Goal: Task Accomplishment & Management: Use online tool/utility

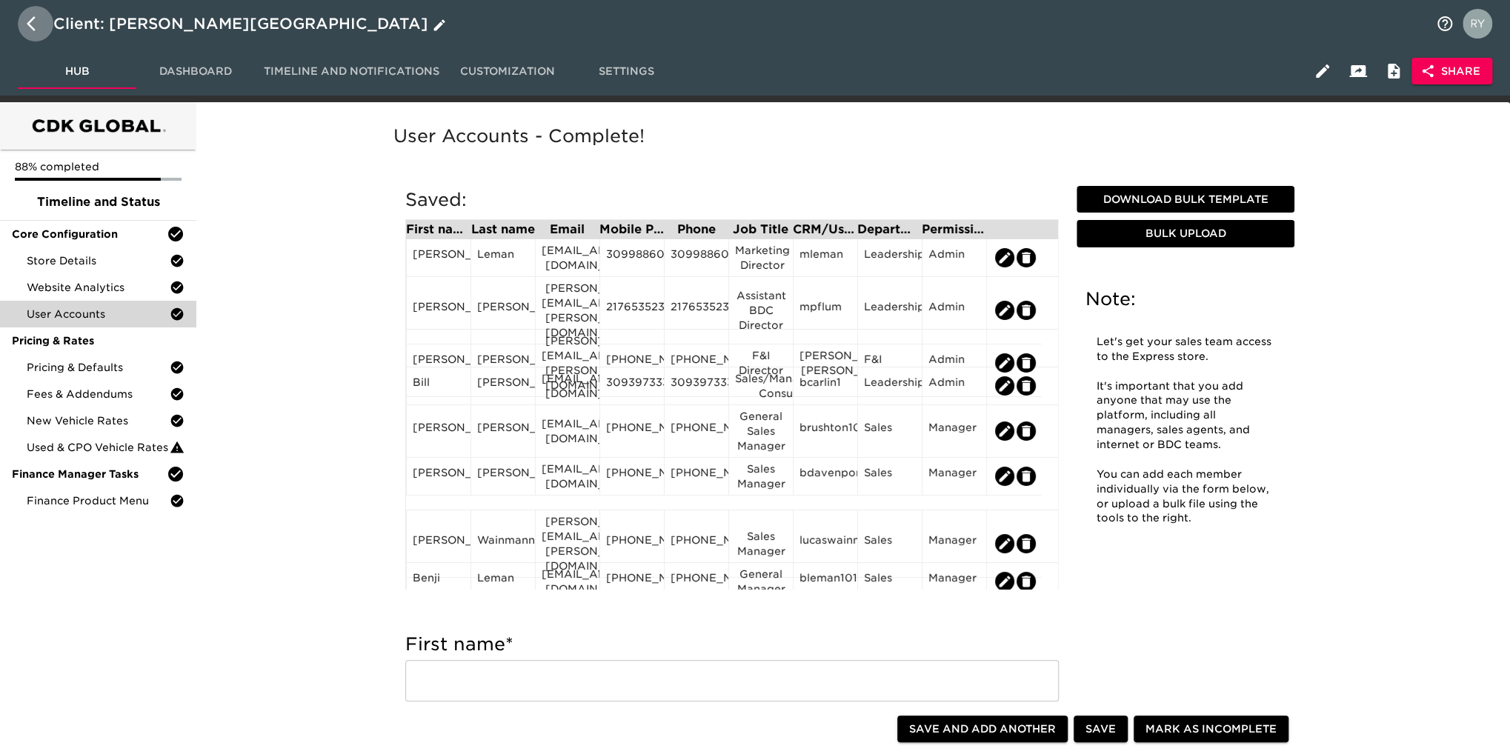
click at [31, 25] on icon "button" at bounding box center [36, 24] width 18 height 18
select select "10"
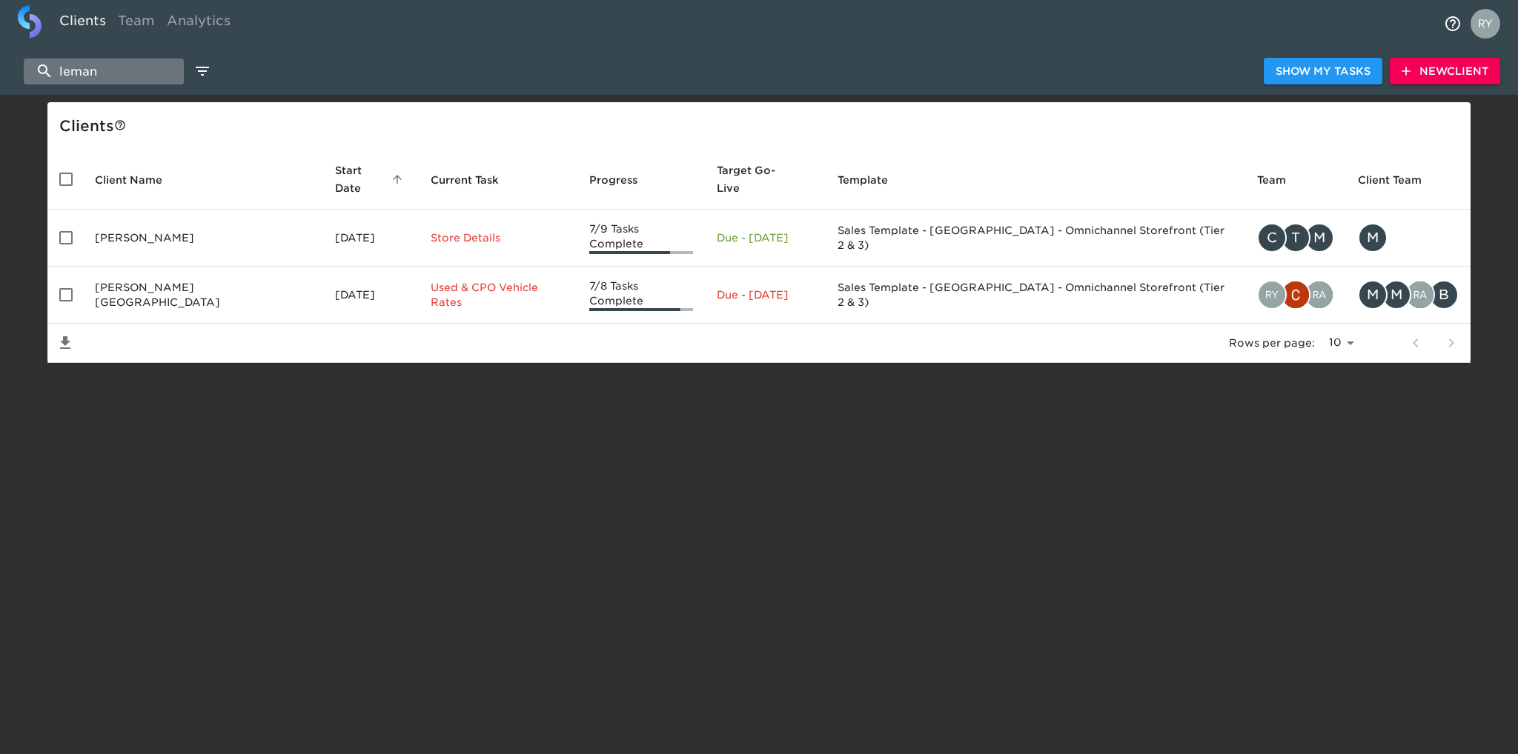
drag, startPoint x: 120, startPoint y: 69, endPoint x: 57, endPoint y: 72, distance: 63.1
click at [57, 72] on input "leman" at bounding box center [104, 72] width 160 height 26
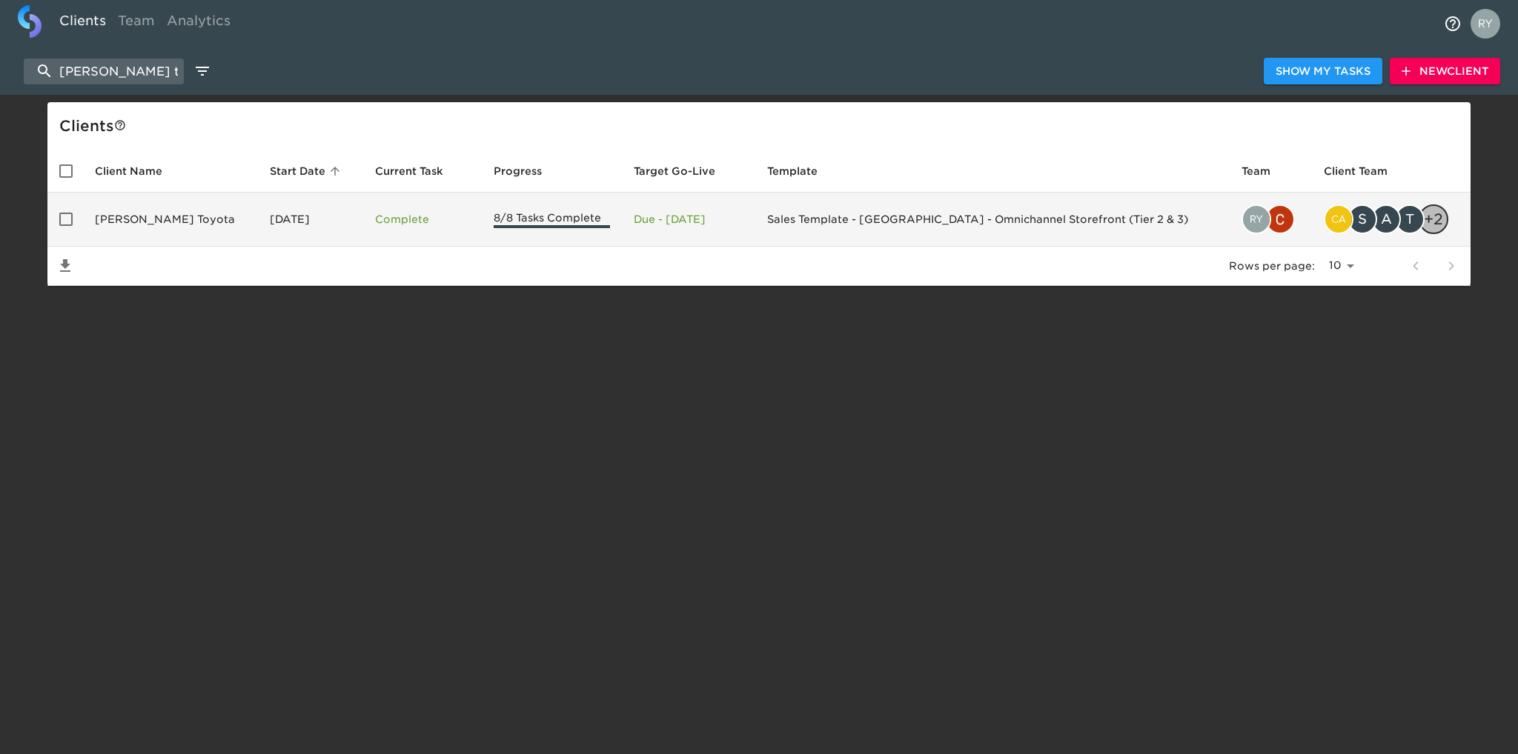
type input "[PERSON_NAME] t"
click at [147, 221] on td "[PERSON_NAME] Toyota" at bounding box center [170, 220] width 175 height 54
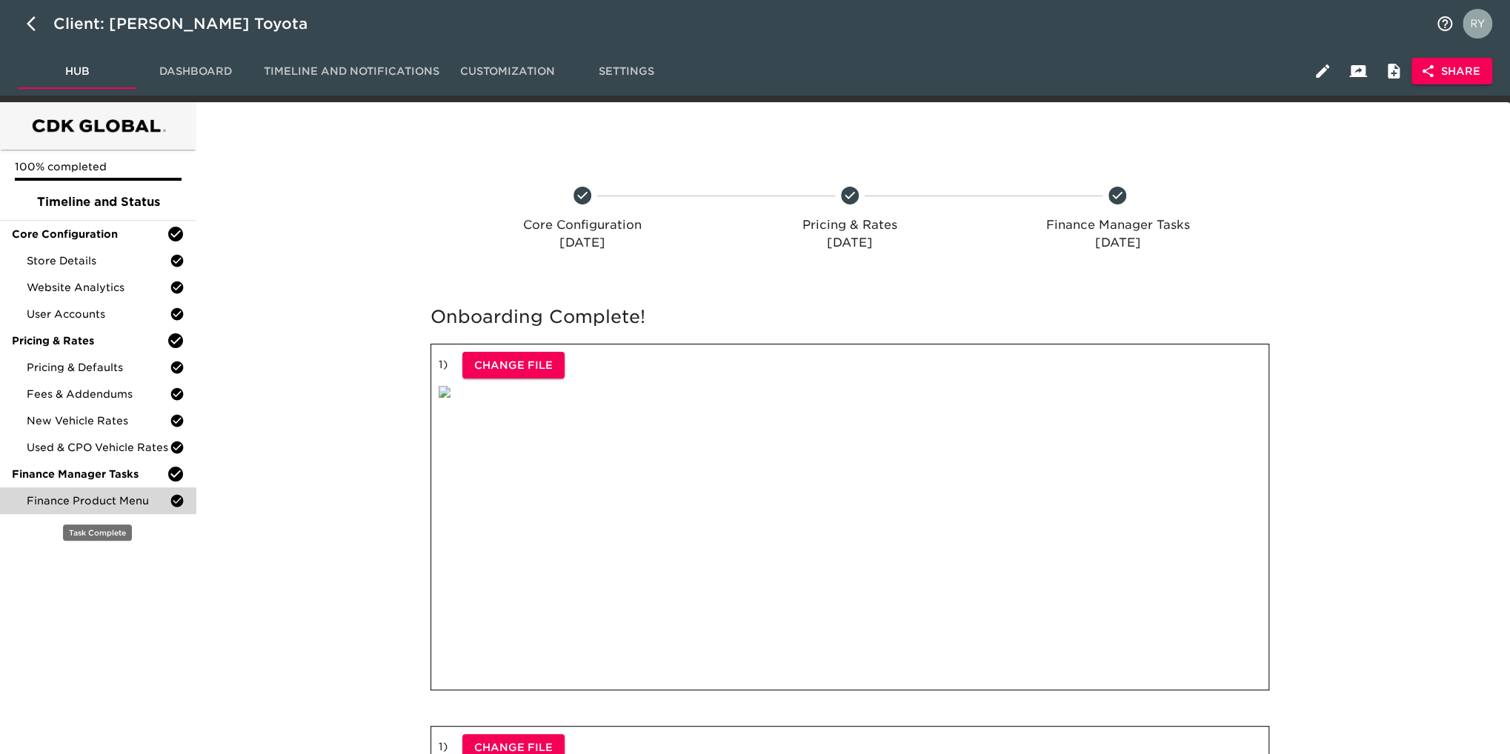
click at [96, 494] on span "Finance Product Menu" at bounding box center [98, 501] width 143 height 15
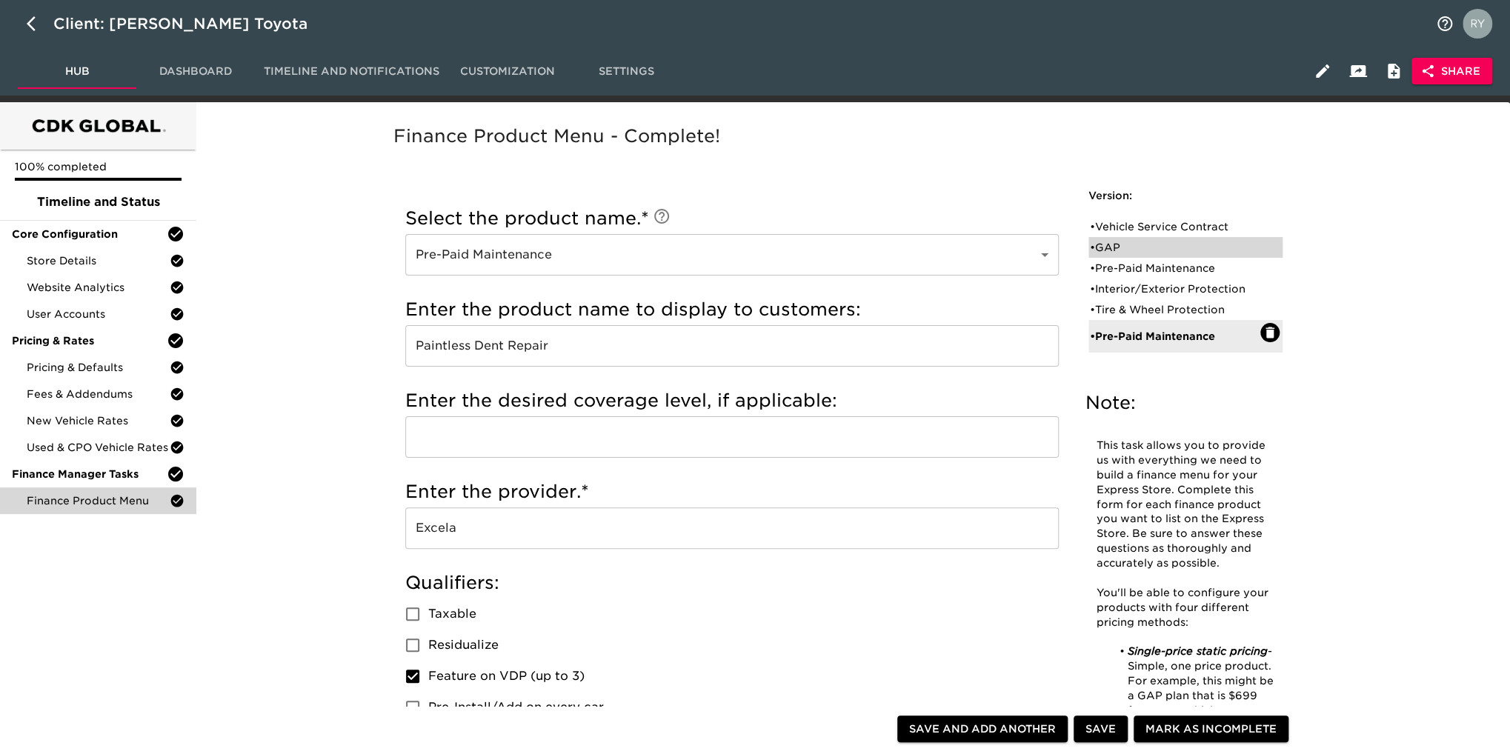
click at [1115, 244] on div "• GAP" at bounding box center [1175, 247] width 170 height 15
type input "GAP"
type input "GAP INSURANCE"
type input "EXCELA"
checkbox input "true"
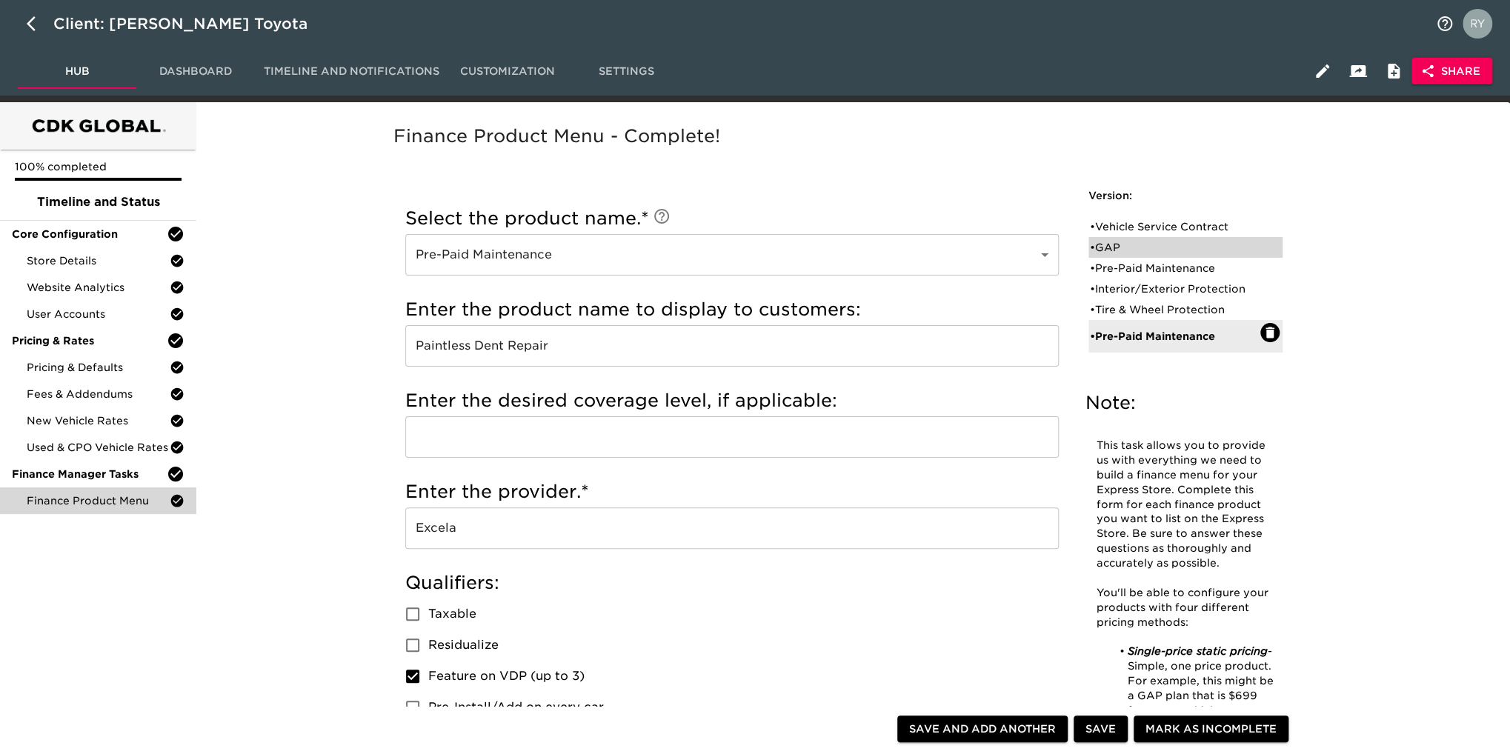
radio input "false"
radio input "true"
checkbox input "true"
radio input "true"
type input "1006"
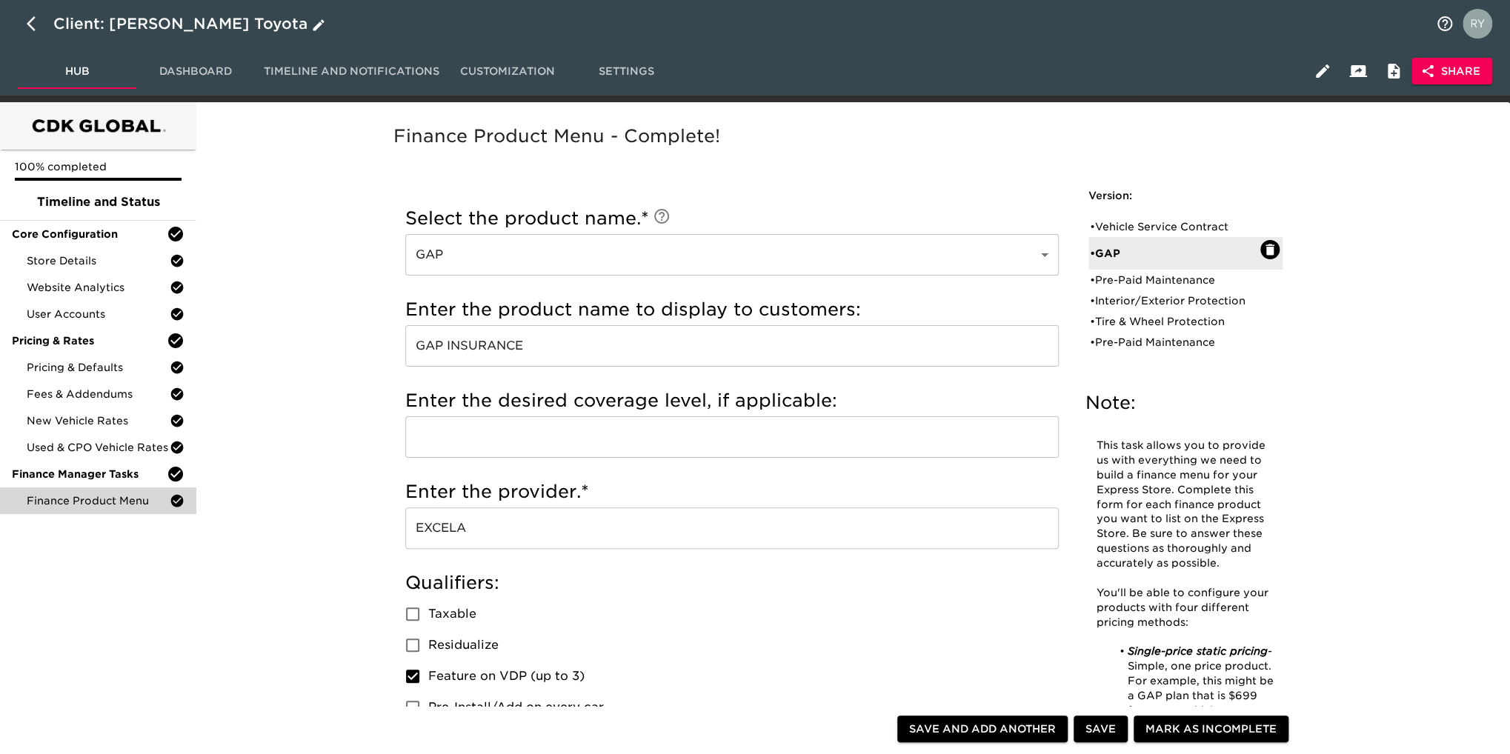
click at [35, 22] on icon "button" at bounding box center [36, 24] width 18 height 18
select select "10"
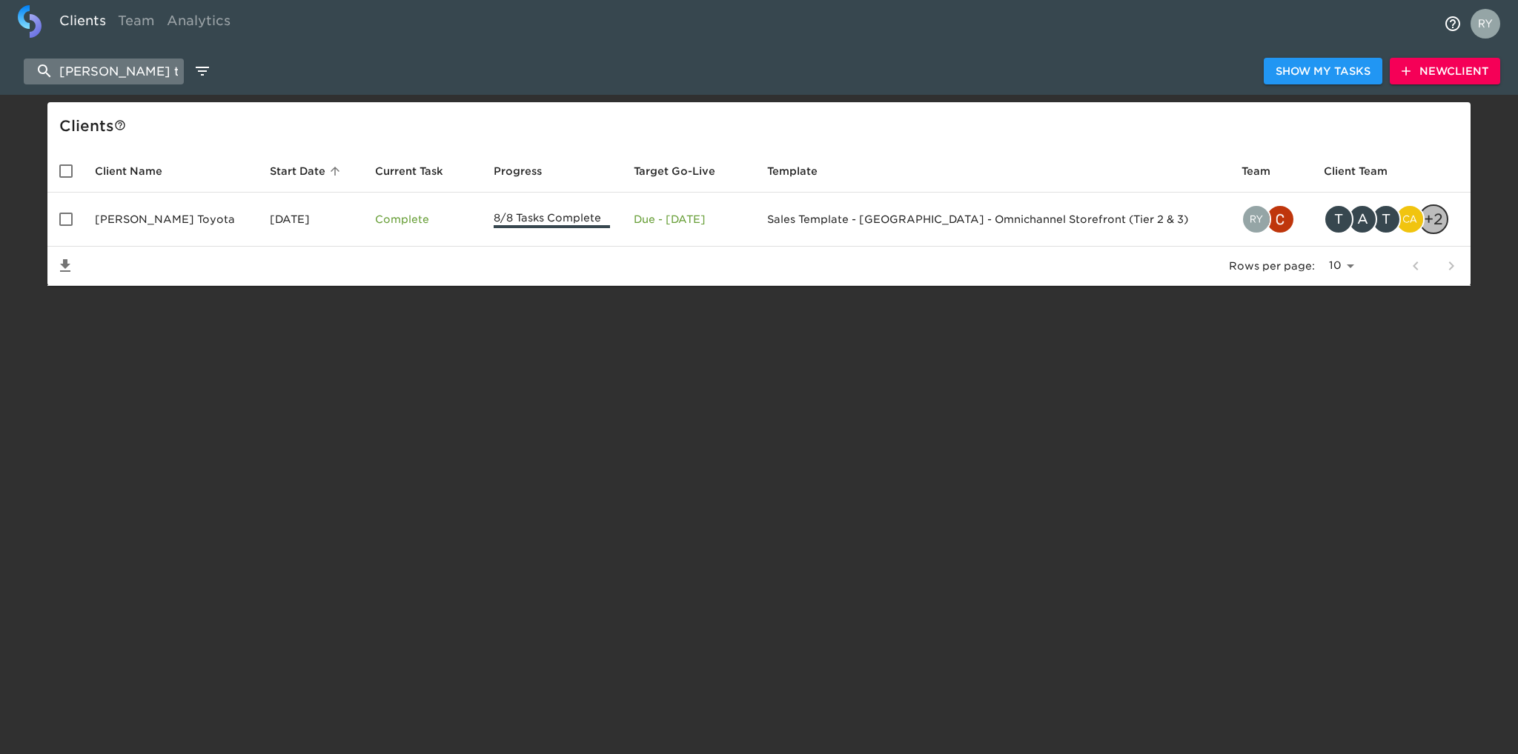
drag, startPoint x: 147, startPoint y: 67, endPoint x: 33, endPoint y: 72, distance: 113.5
click at [33, 72] on input "[PERSON_NAME] t" at bounding box center [104, 72] width 160 height 26
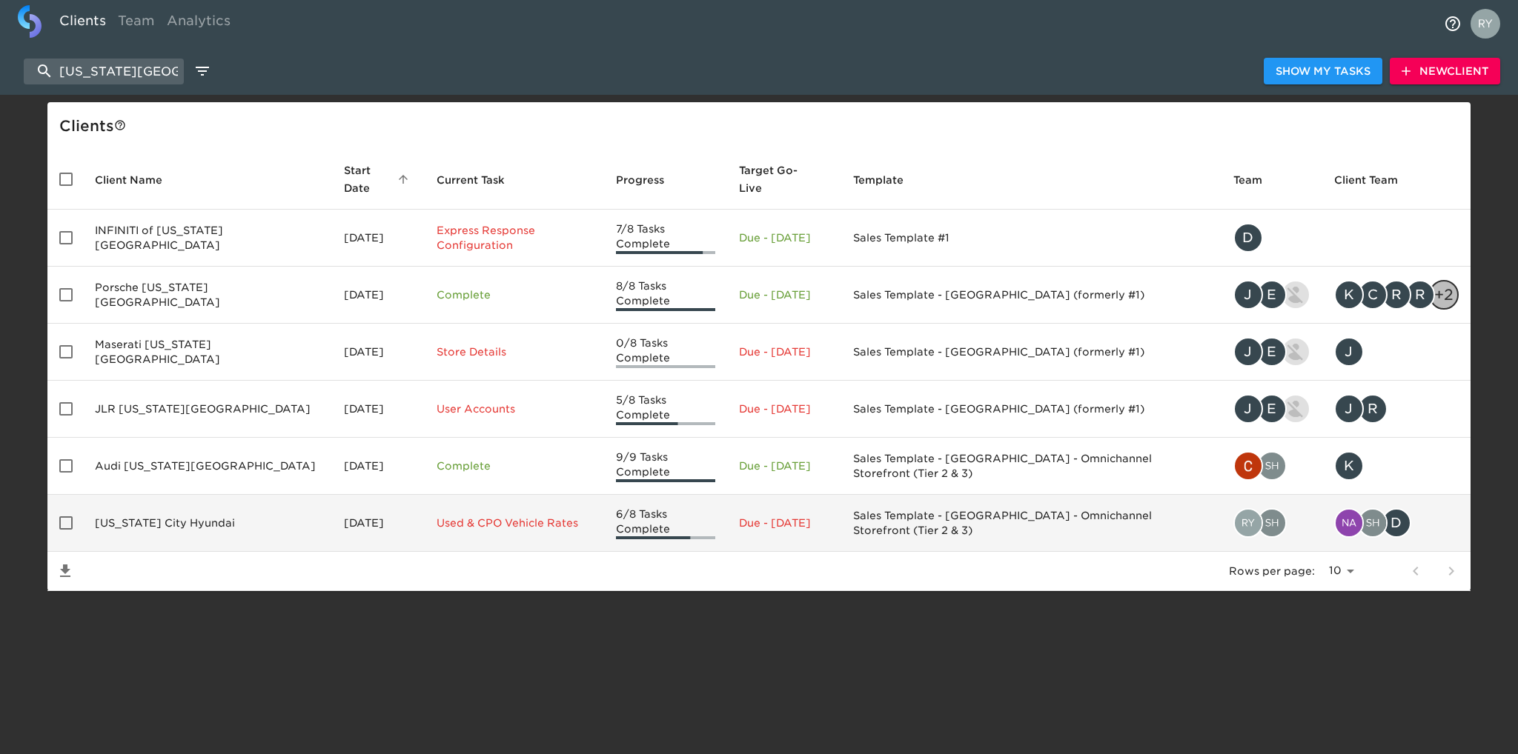
type input "[US_STATE][GEOGRAPHIC_DATA]"
click at [160, 499] on td "[US_STATE] City Hyundai" at bounding box center [207, 523] width 249 height 57
